Goal: Information Seeking & Learning: Learn about a topic

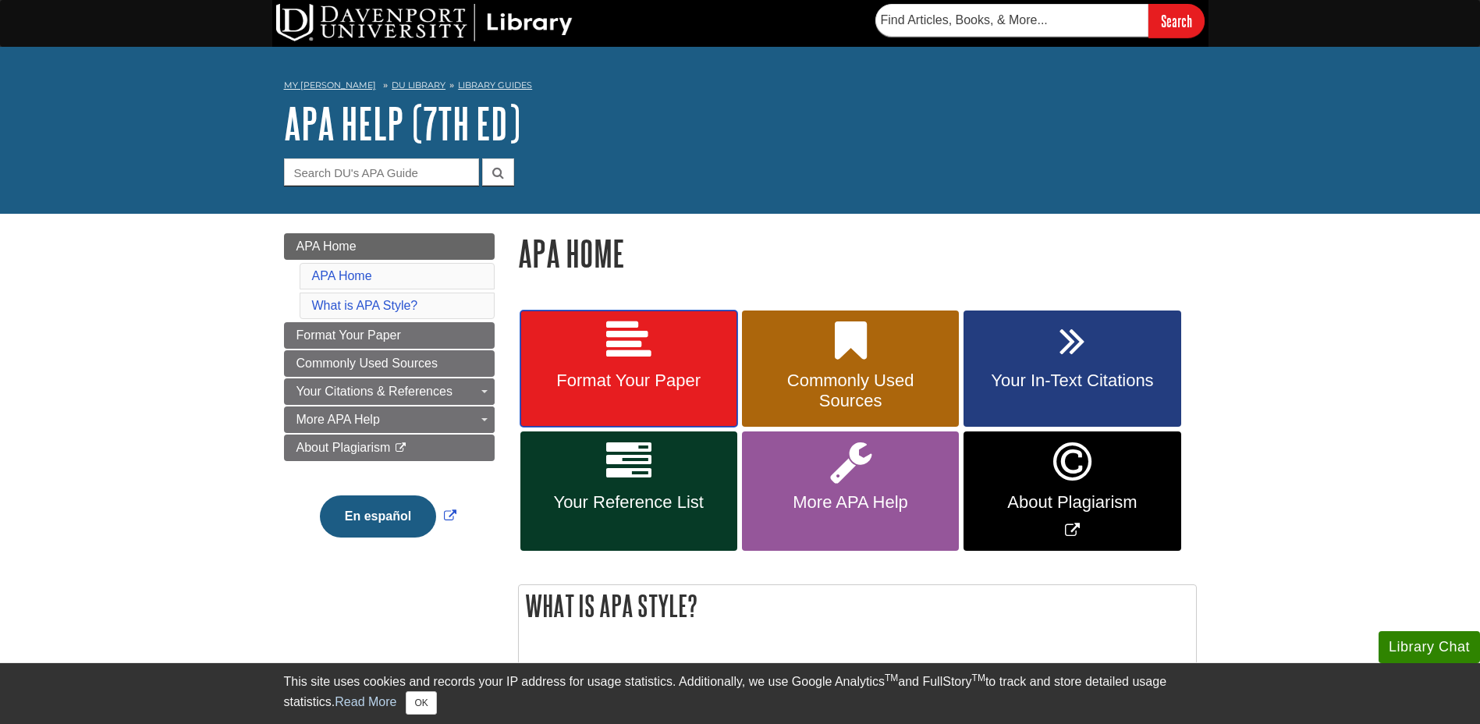
click at [649, 339] on icon at bounding box center [628, 340] width 45 height 45
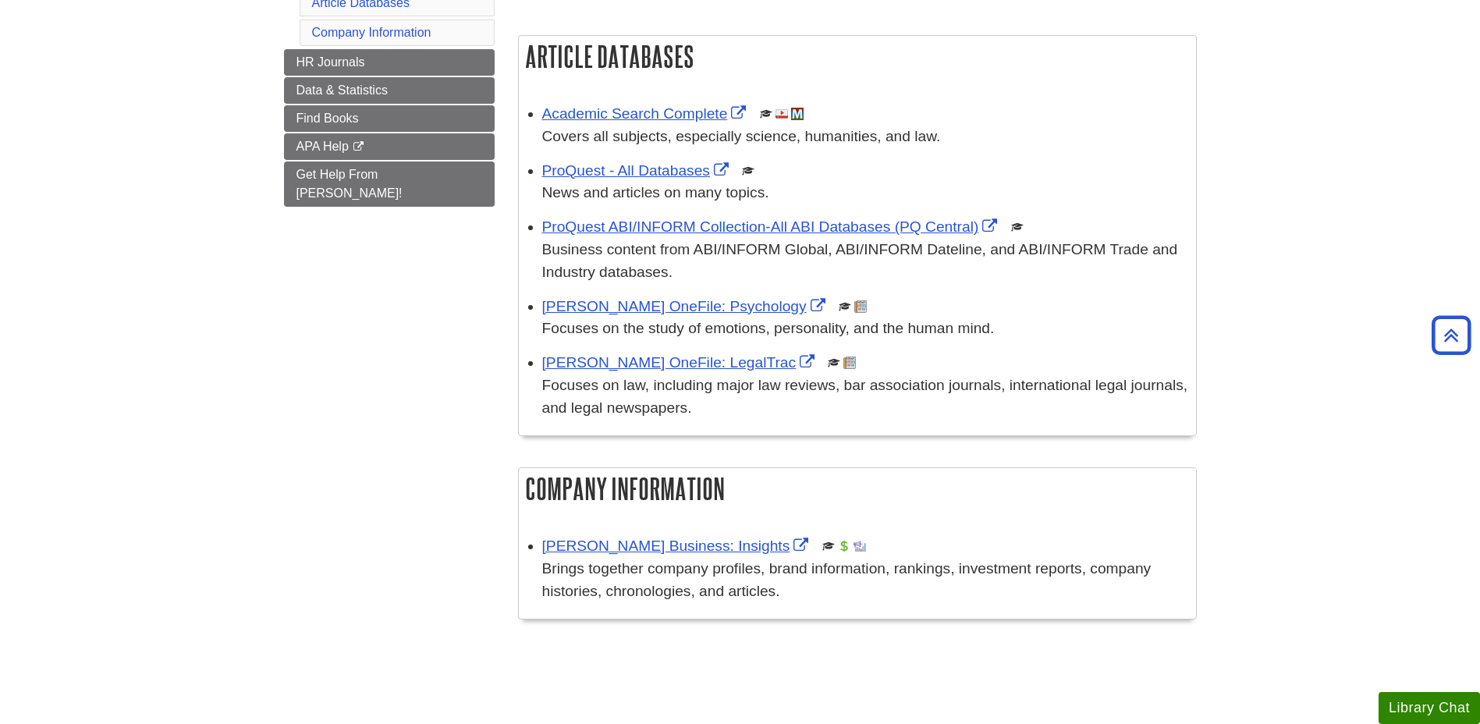
scroll to position [156, 0]
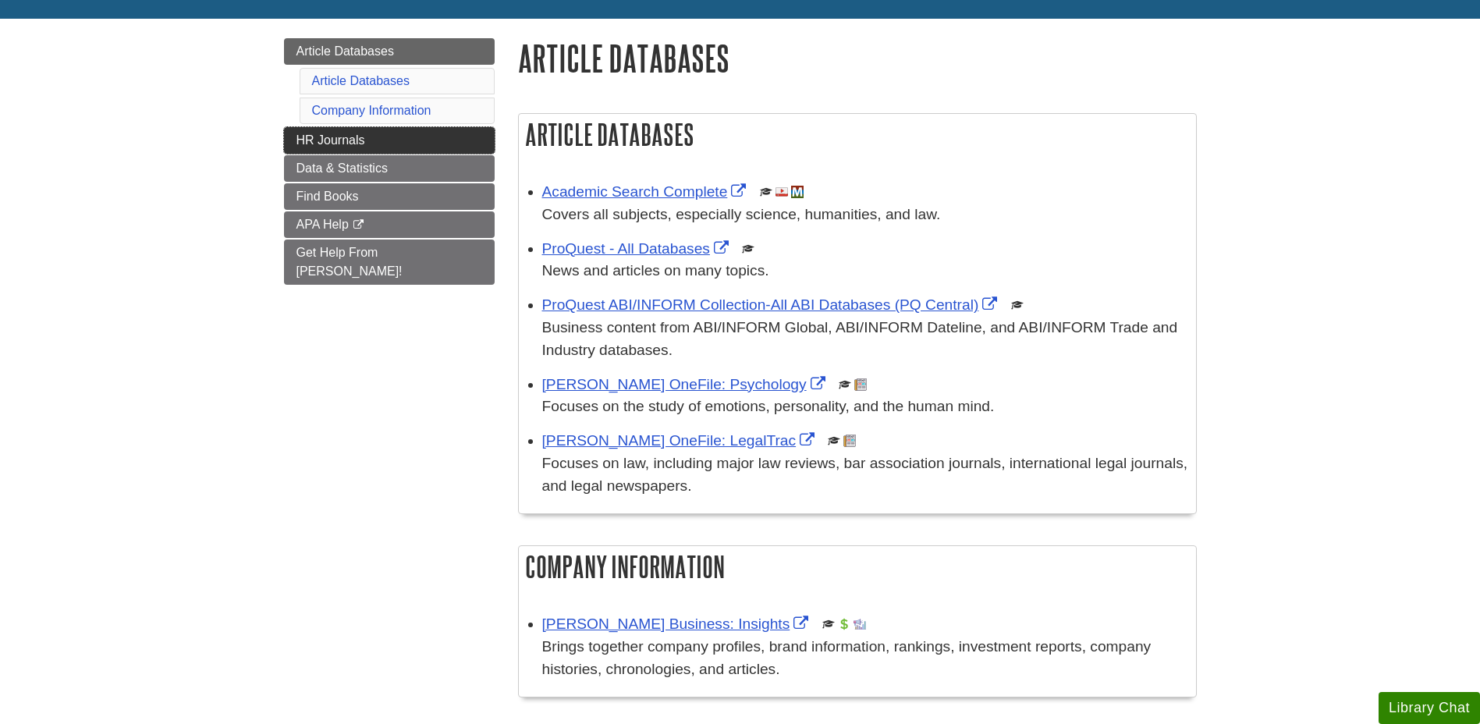
click at [342, 144] on span "HR Journals" at bounding box center [330, 139] width 69 height 13
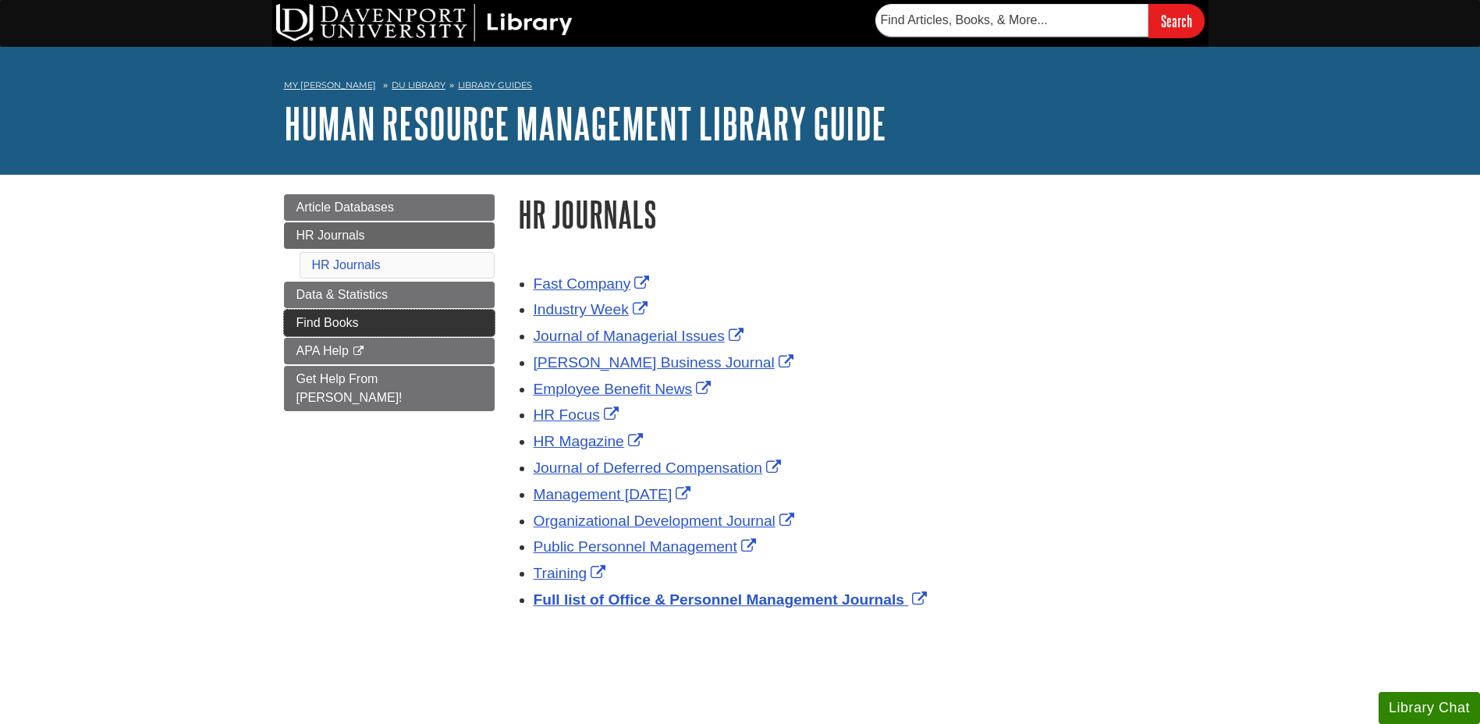
click at [328, 328] on span "Find Books" at bounding box center [327, 322] width 62 height 13
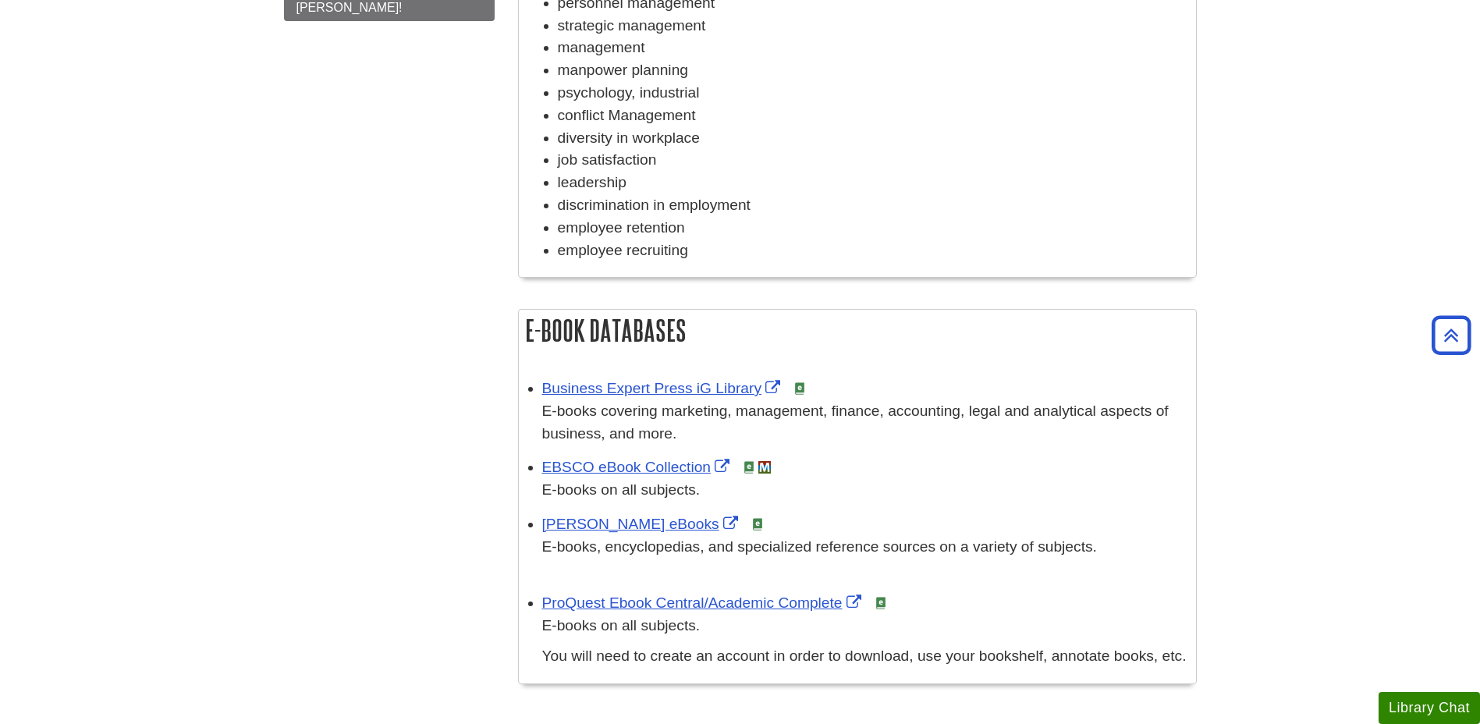
scroll to position [624, 0]
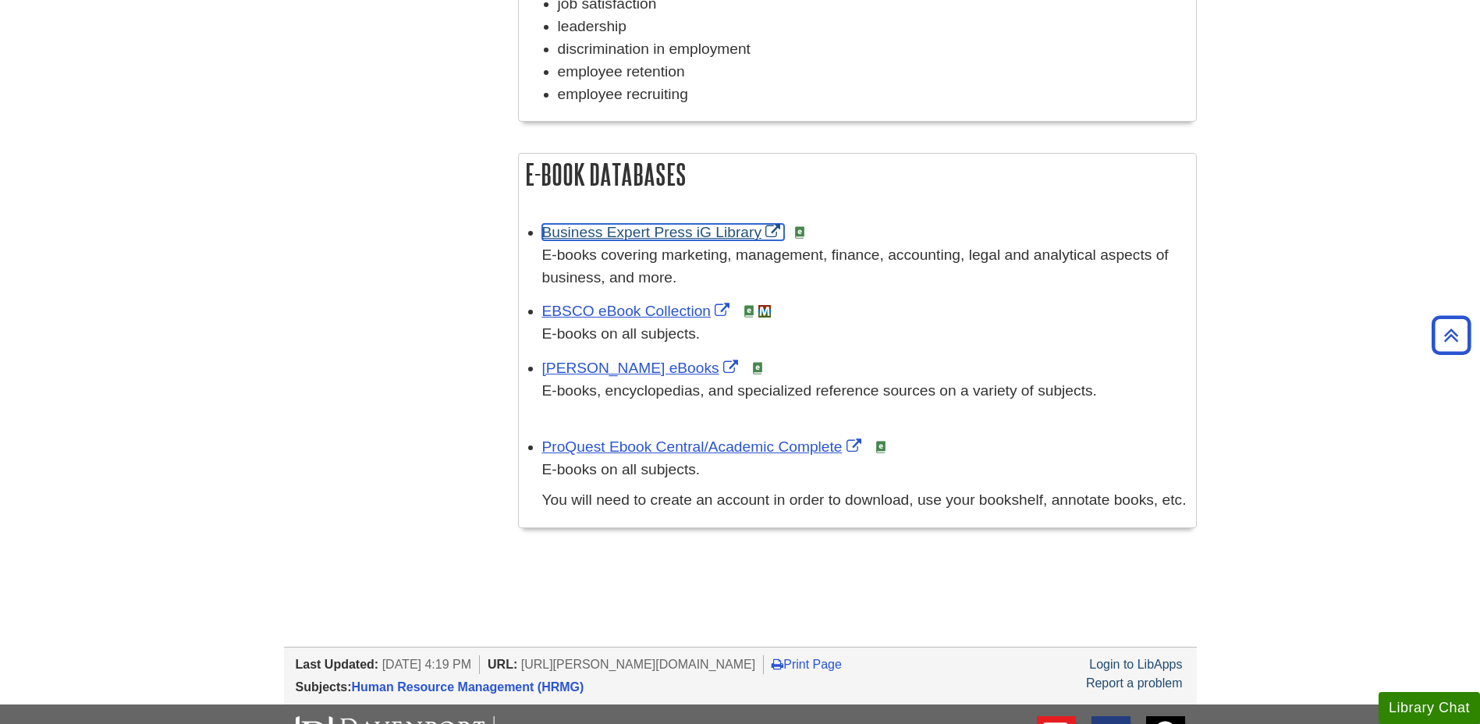
click at [730, 233] on link "Business Expert Press iG Library" at bounding box center [663, 232] width 243 height 16
